Goal: Transaction & Acquisition: Subscribe to service/newsletter

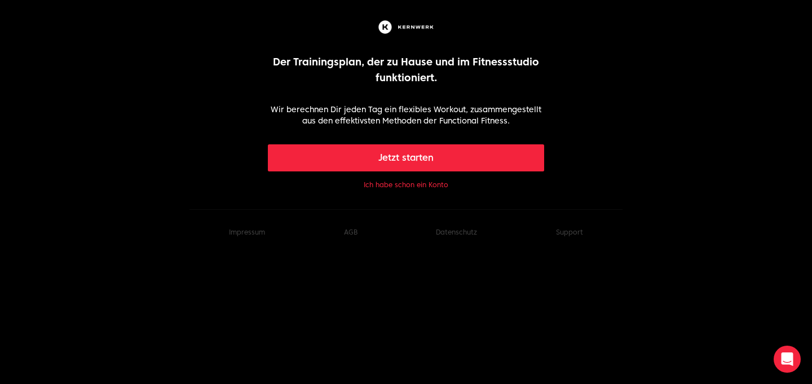
click at [420, 183] on button "Ich habe schon ein Konto" at bounding box center [406, 184] width 85 height 9
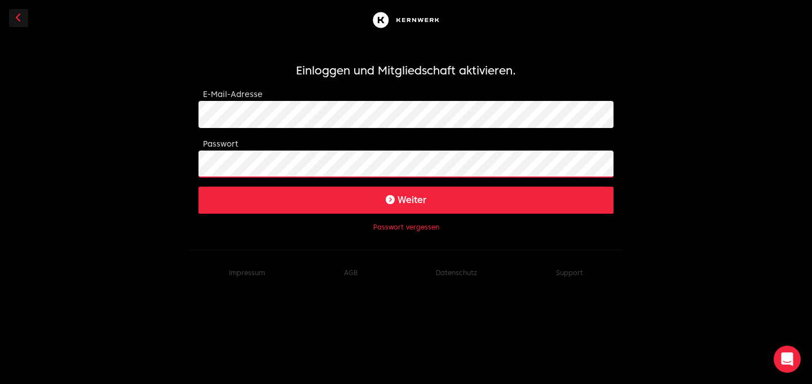
click at [406, 200] on button "Weiter" at bounding box center [406, 200] width 415 height 27
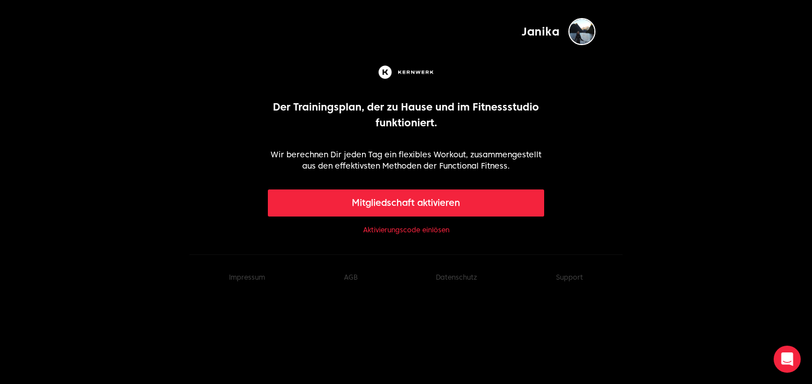
click at [399, 228] on link "Aktivierungscode einlösen" at bounding box center [406, 230] width 86 height 9
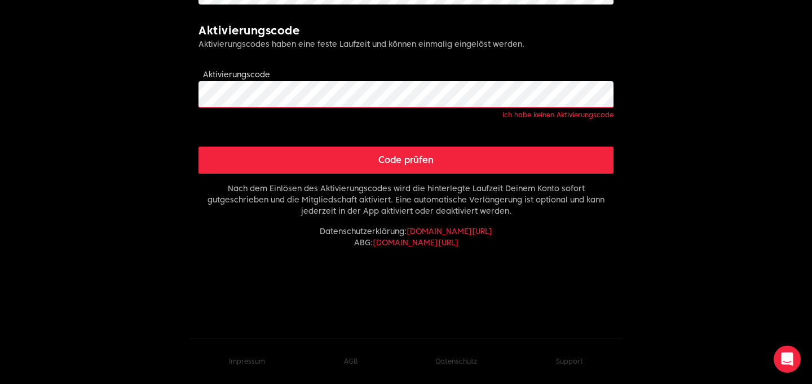
scroll to position [404, 0]
click at [425, 154] on button "Code prüfen" at bounding box center [406, 160] width 415 height 27
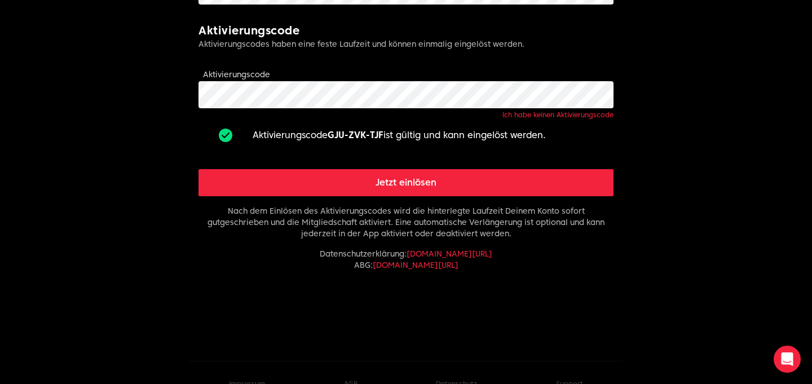
click at [395, 190] on button "Jetzt einlösen" at bounding box center [406, 182] width 415 height 27
